Goal: Task Accomplishment & Management: Manage account settings

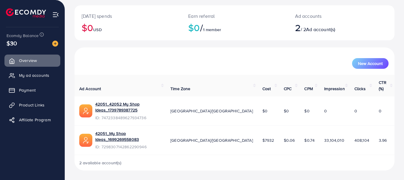
scroll to position [13, 0]
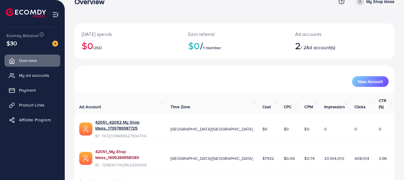
click at [117, 149] on link "42051_My Shop Ideas_1699269558083" at bounding box center [128, 155] width 66 height 12
drag, startPoint x: 397, startPoint y: 23, endPoint x: 400, endPoint y: 37, distance: 13.4
click at [400, 37] on div "Today's spends $0 USD Earn referral $0 / 1 member Ad accounts 2 / 2 Ad account(…" at bounding box center [234, 93] width 339 height 212
click at [32, 75] on span "My ad accounts" at bounding box center [35, 75] width 30 height 6
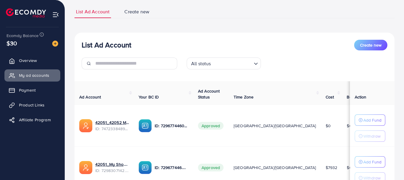
scroll to position [77, 0]
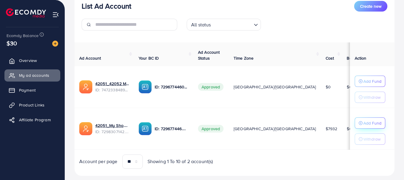
click at [365, 124] on p "Add Fund" at bounding box center [372, 123] width 18 height 7
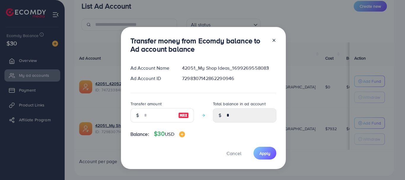
click at [141, 112] on div at bounding box center [138, 115] width 14 height 14
click at [148, 115] on input "number" at bounding box center [159, 115] width 30 height 14
type input "*"
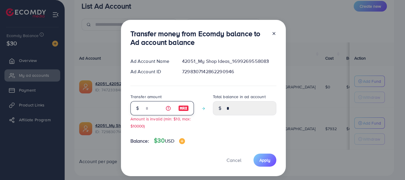
type input "****"
type input "**"
type input "*****"
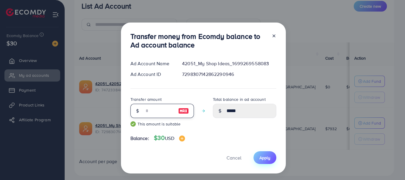
type input "**"
click at [261, 161] on span "Apply" at bounding box center [265, 158] width 11 height 6
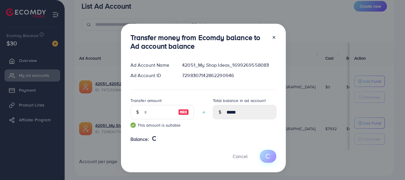
type input "*"
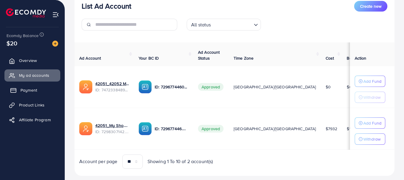
click at [37, 95] on link "Payment" at bounding box center [32, 90] width 56 height 12
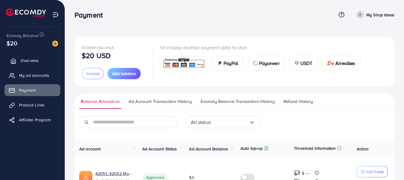
click at [33, 59] on span "Overview" at bounding box center [29, 61] width 18 height 6
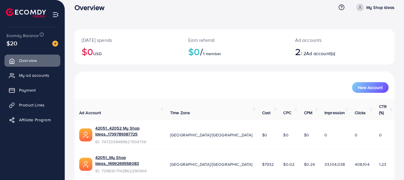
scroll to position [13, 0]
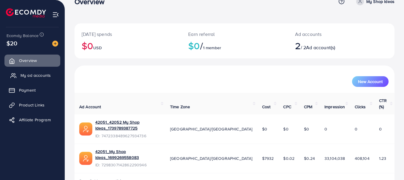
click at [30, 71] on link "My ad accounts" at bounding box center [32, 75] width 56 height 12
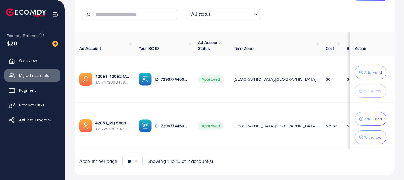
scroll to position [104, 0]
